Goal: Navigation & Orientation: Go to known website

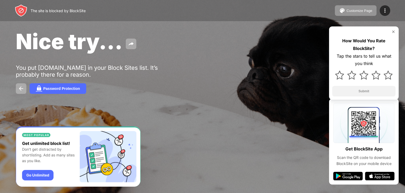
click at [16, 92] on button at bounding box center [21, 88] width 11 height 11
